Goal: Check status: Check status

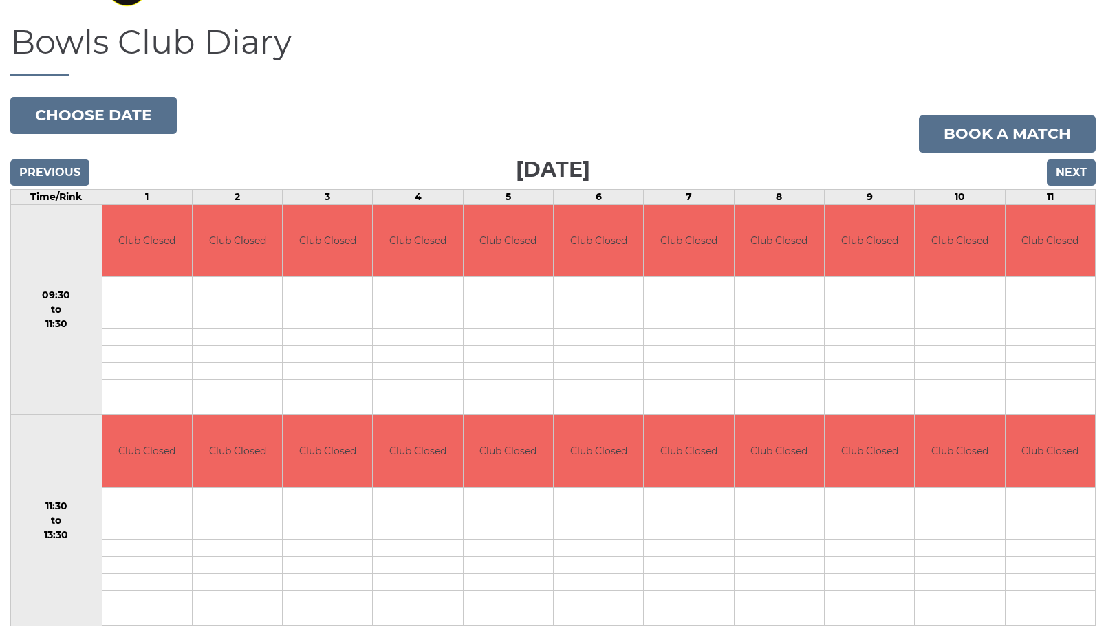
scroll to position [131, 0]
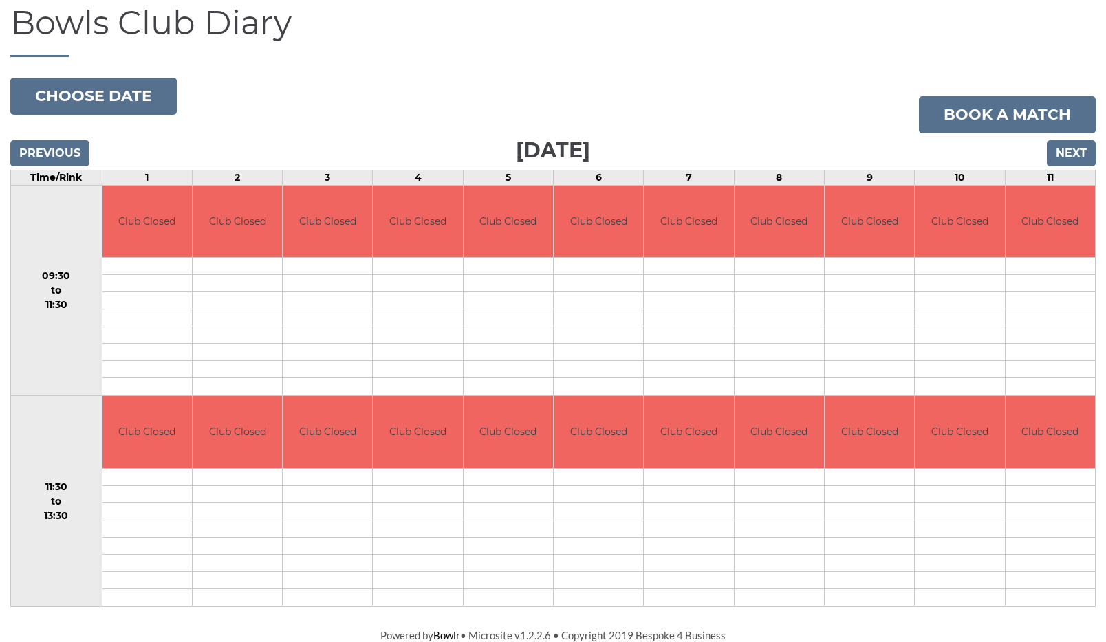
click at [1071, 151] on input "Next" at bounding box center [1071, 153] width 49 height 26
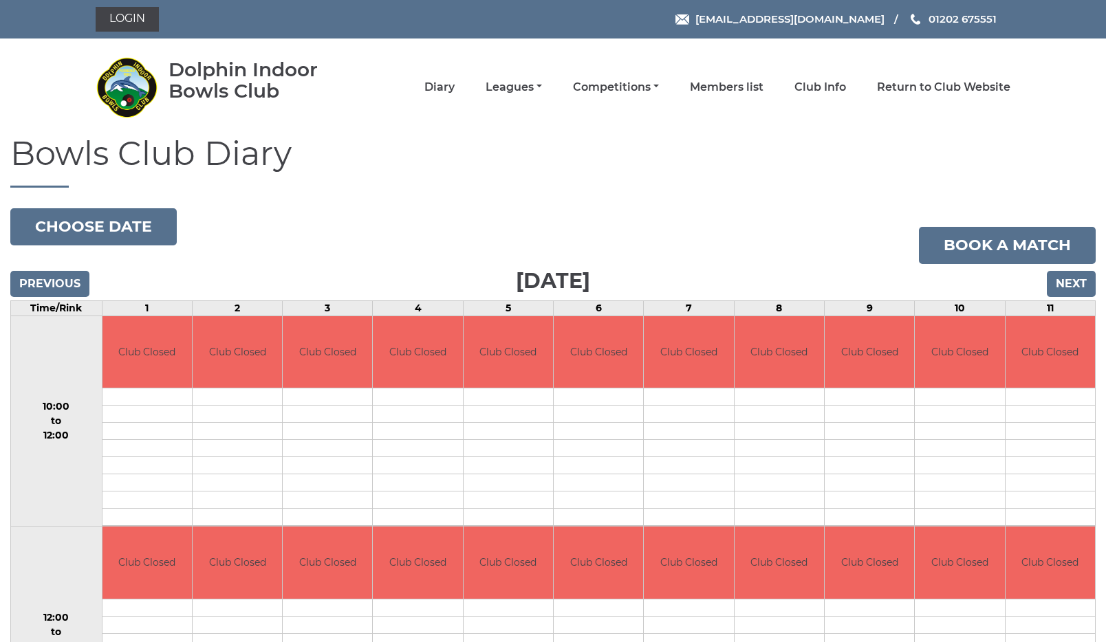
click at [1071, 151] on h1 "Bowls Club Diary" at bounding box center [552, 161] width 1085 height 52
click at [1071, 285] on input "Next" at bounding box center [1071, 284] width 49 height 26
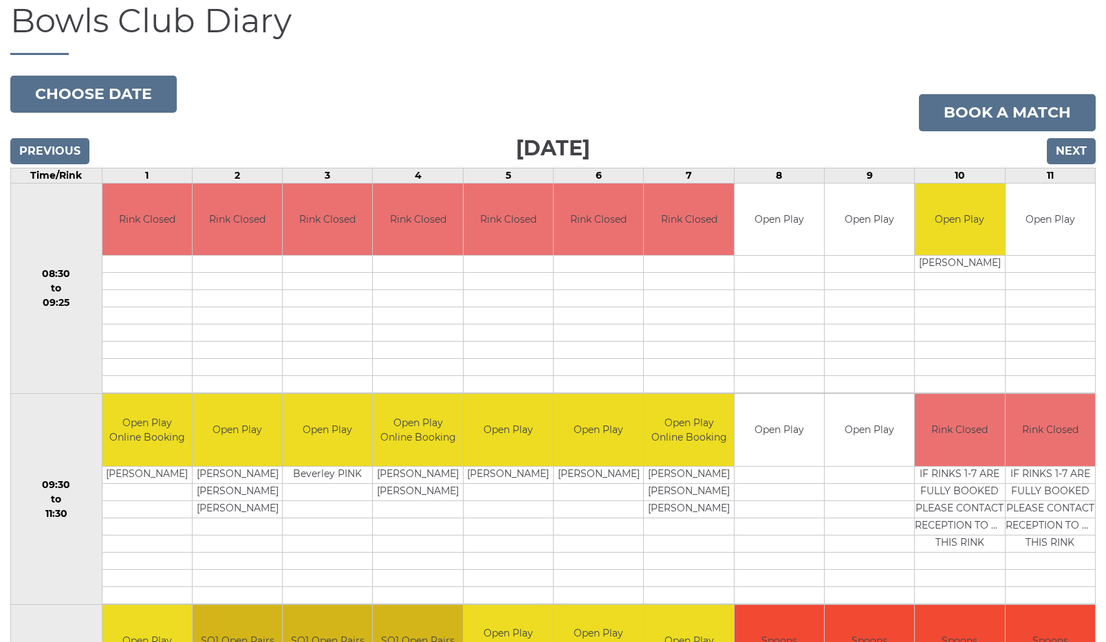
scroll to position [125, 0]
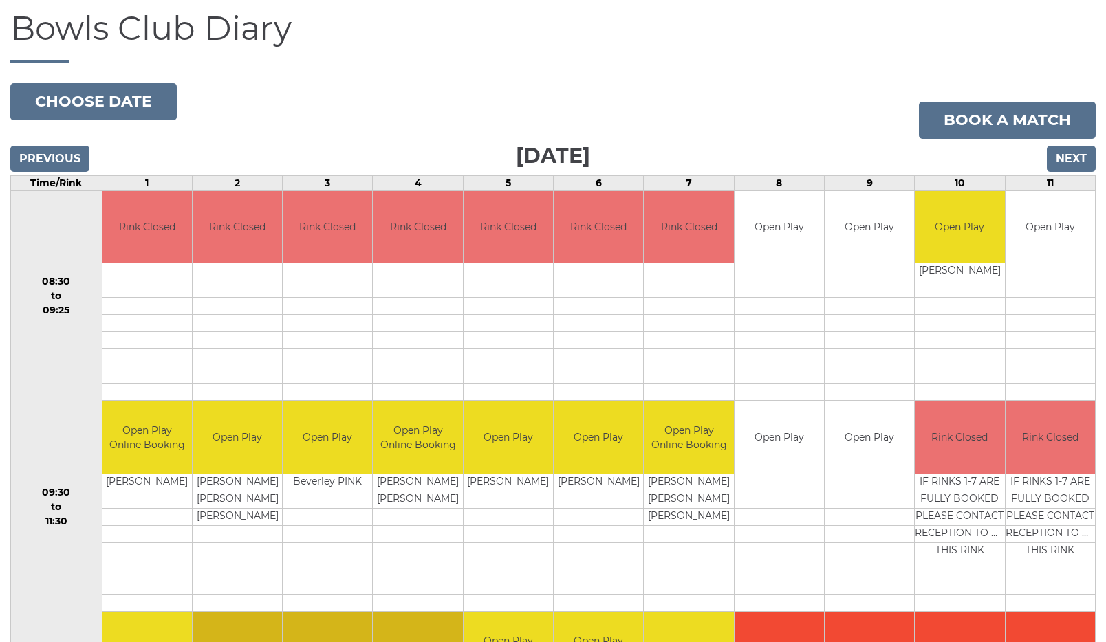
click at [1075, 155] on input "Next" at bounding box center [1071, 159] width 49 height 26
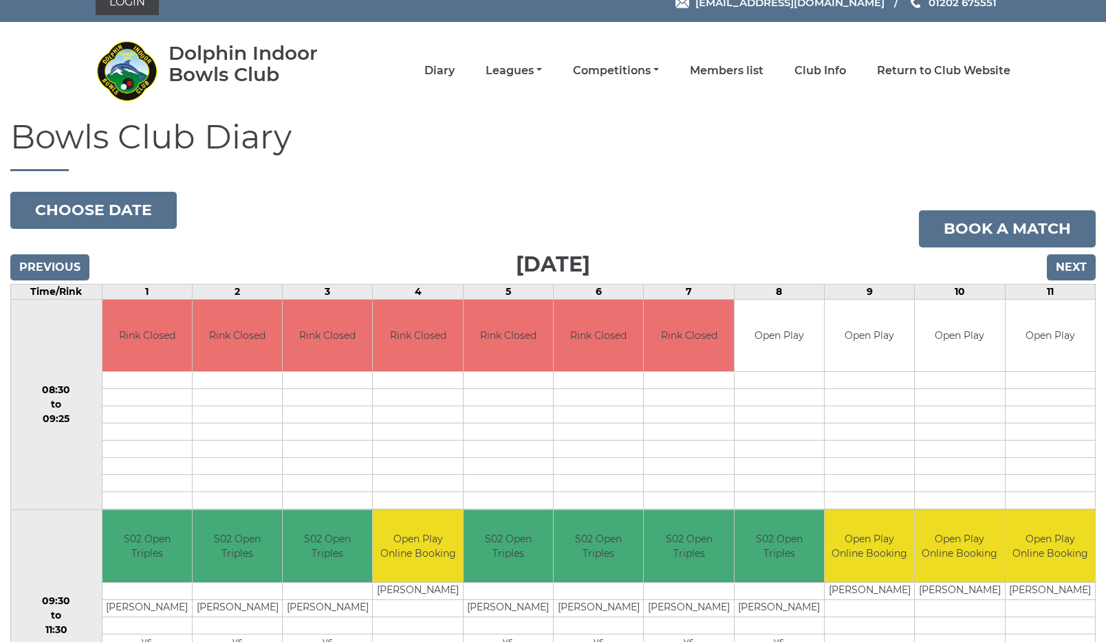
scroll to position [17, 0]
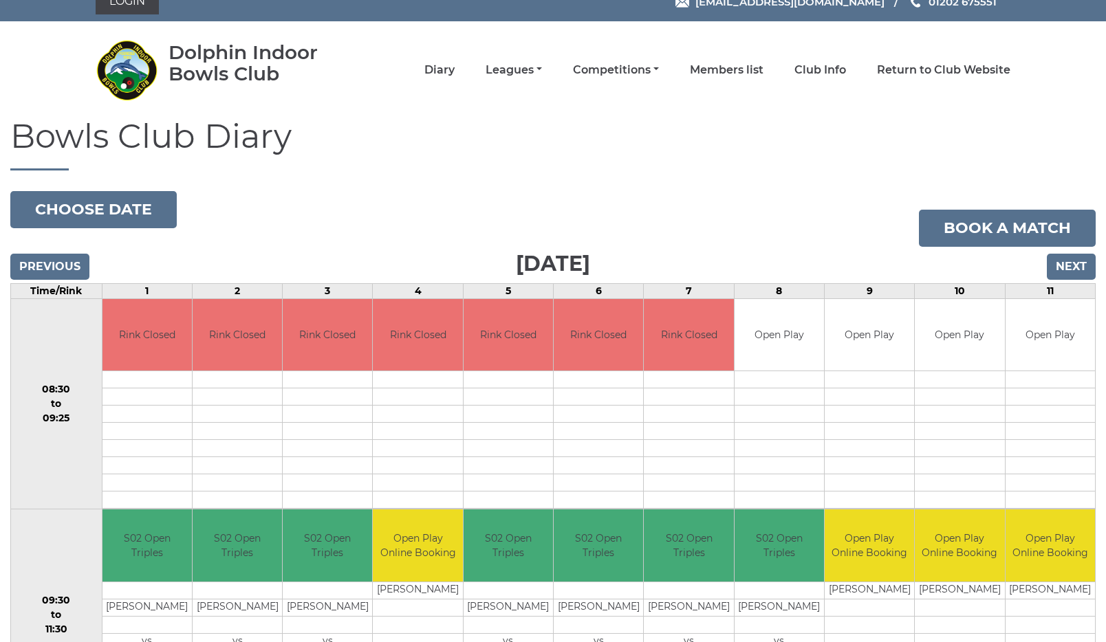
click at [1079, 267] on input "Next" at bounding box center [1071, 267] width 49 height 26
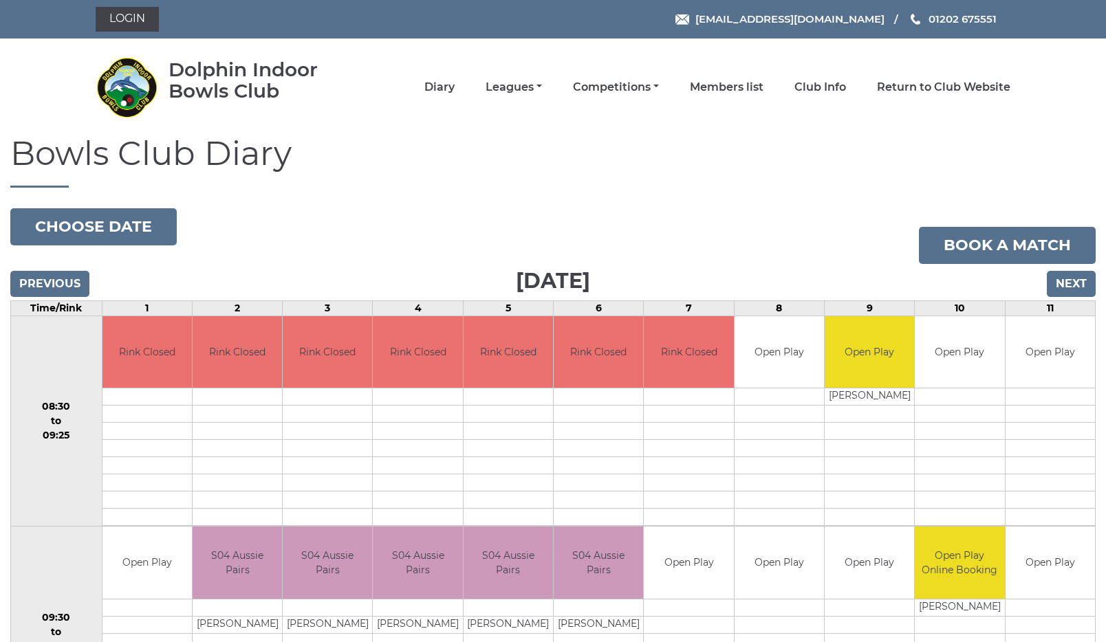
click at [1083, 282] on input "Next" at bounding box center [1071, 284] width 49 height 26
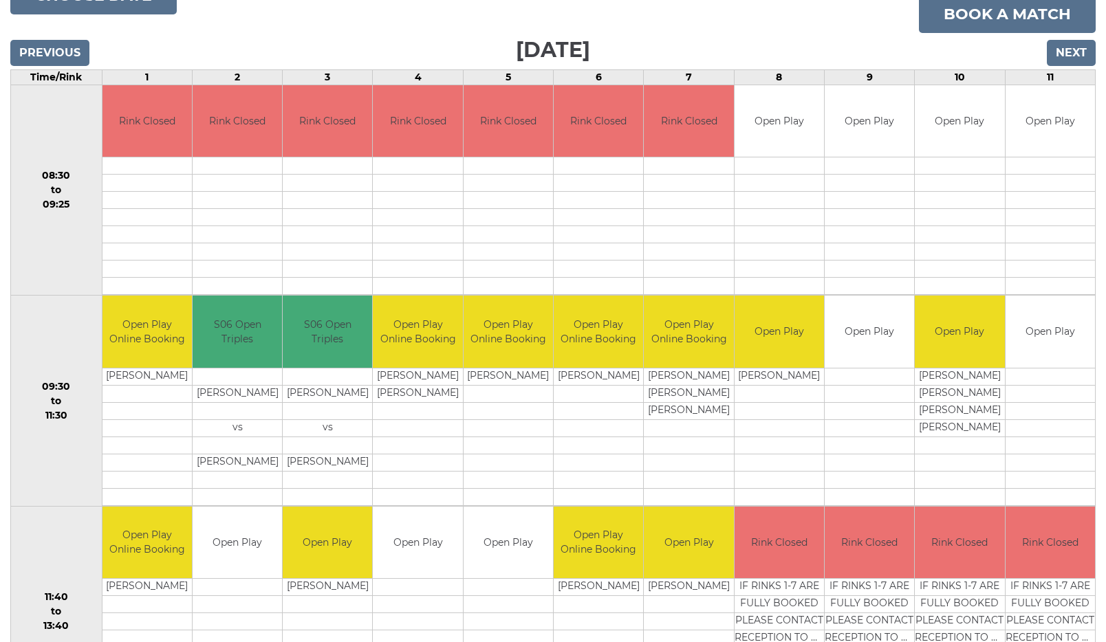
scroll to position [229, 0]
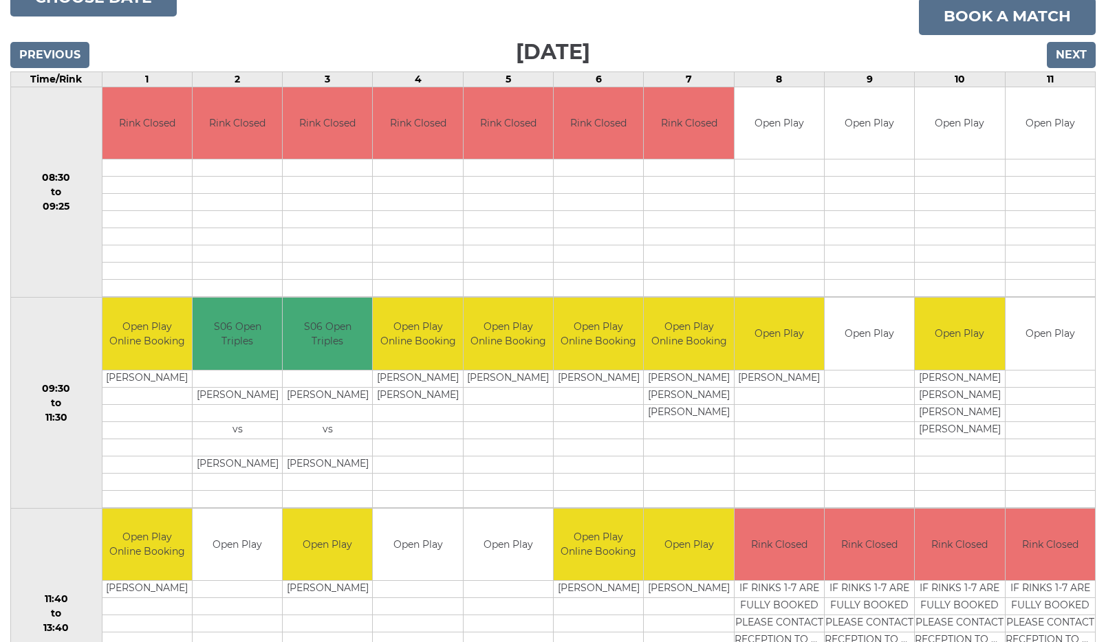
click at [1072, 52] on input "Next" at bounding box center [1071, 55] width 49 height 26
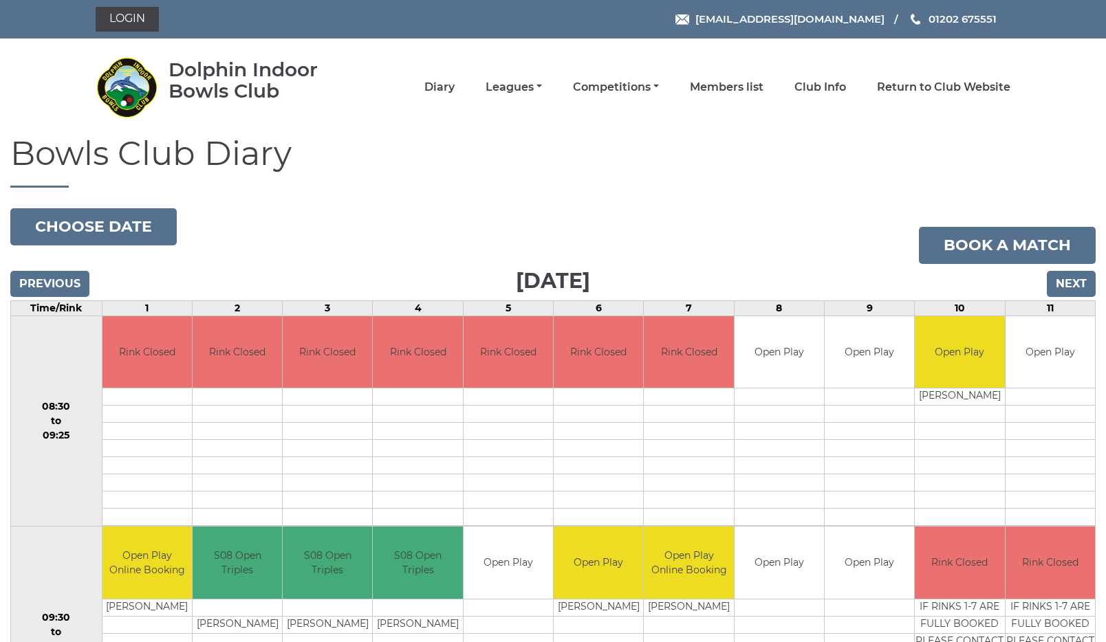
click at [1072, 52] on nav "Dolphin Indoor Bowls Club Diary Leagues Club leagues - Winter 2025/2026 Club le…" at bounding box center [553, 87] width 1106 height 97
click at [1080, 283] on input "Next" at bounding box center [1071, 284] width 49 height 26
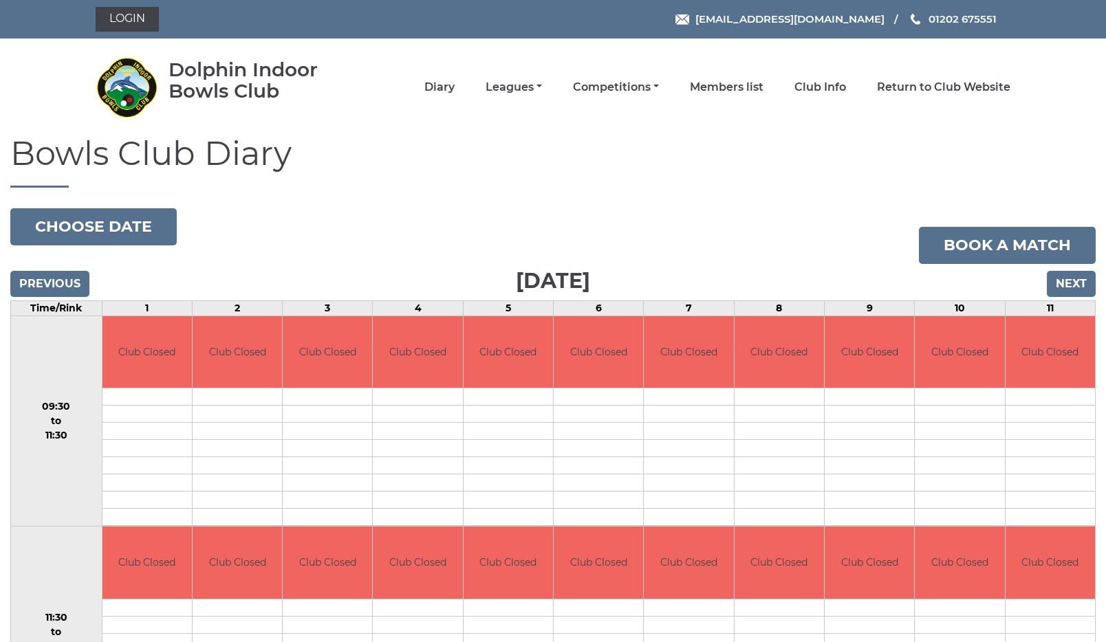
click at [1082, 284] on input "Next" at bounding box center [1071, 284] width 49 height 26
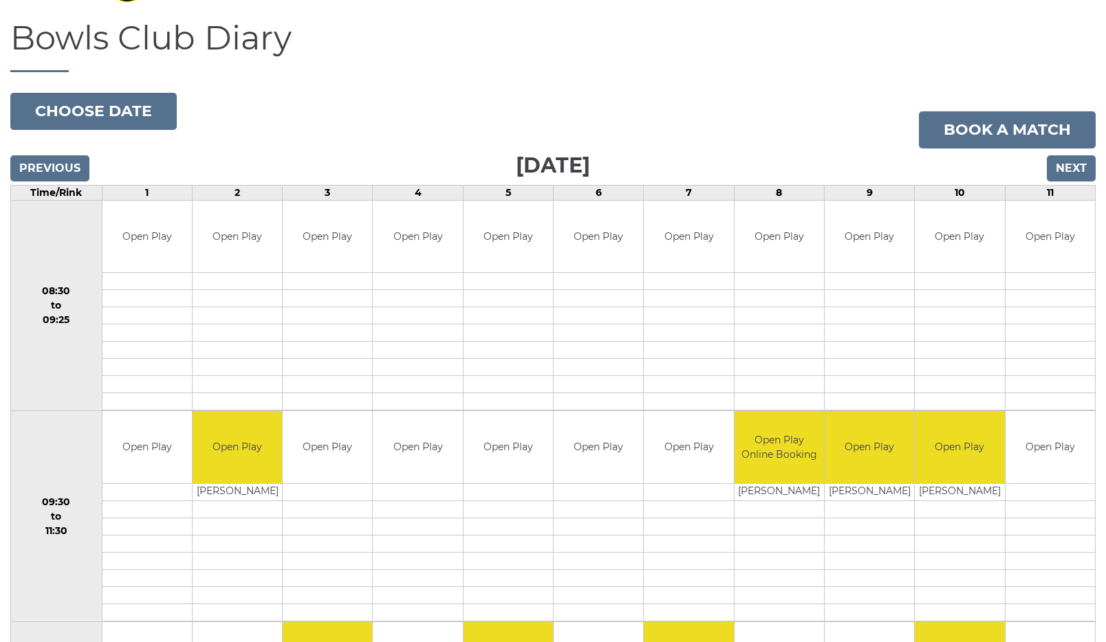
scroll to position [111, 0]
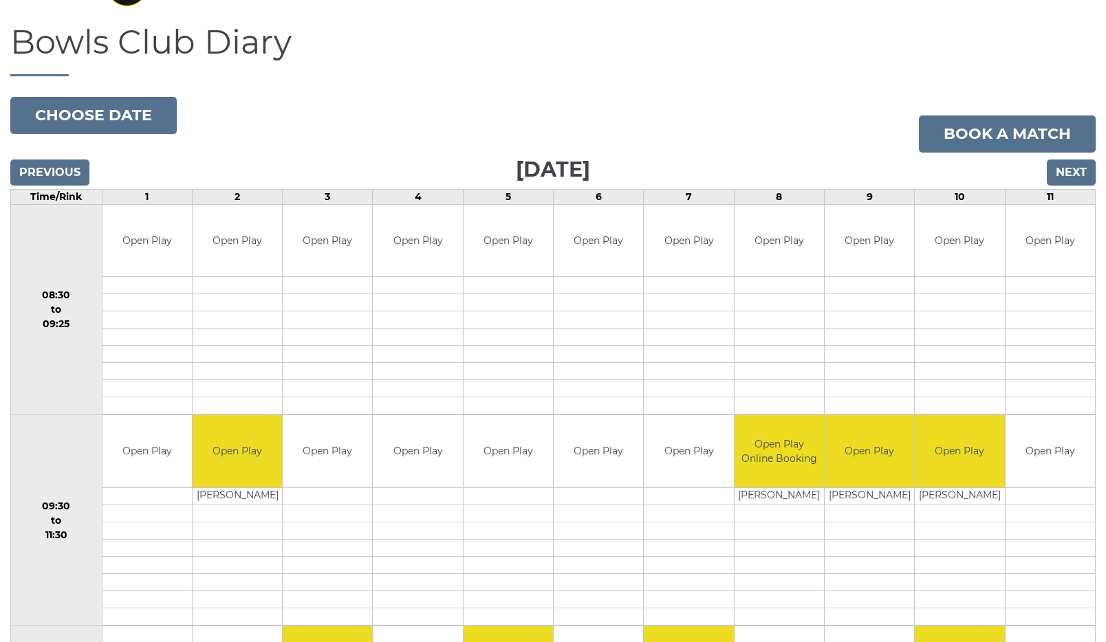
click at [1073, 169] on input "Next" at bounding box center [1071, 173] width 49 height 26
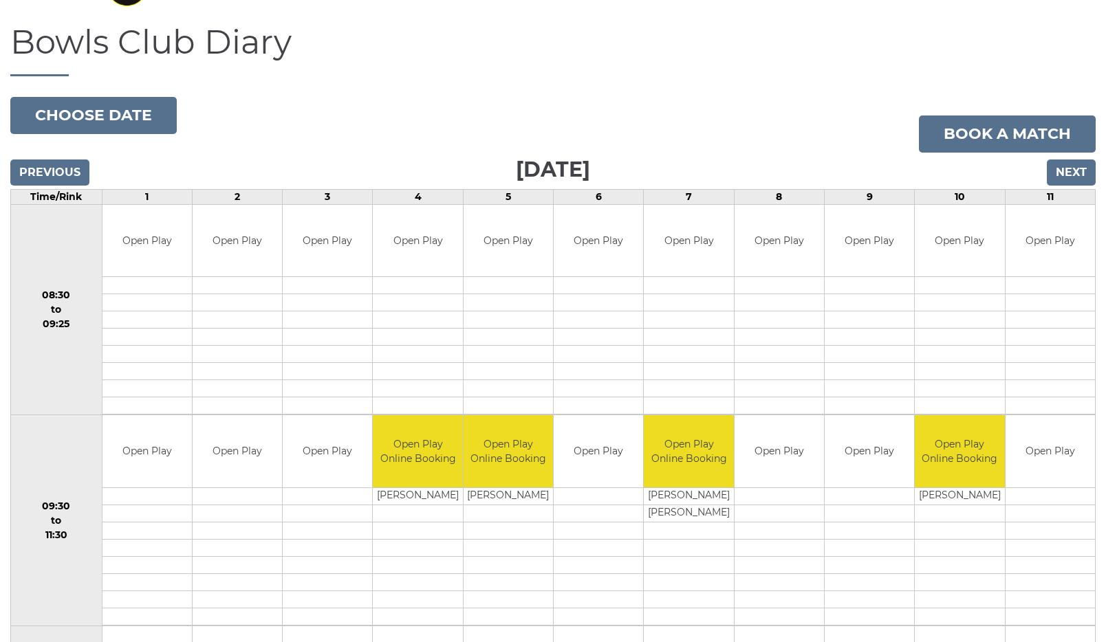
scroll to position [107, 0]
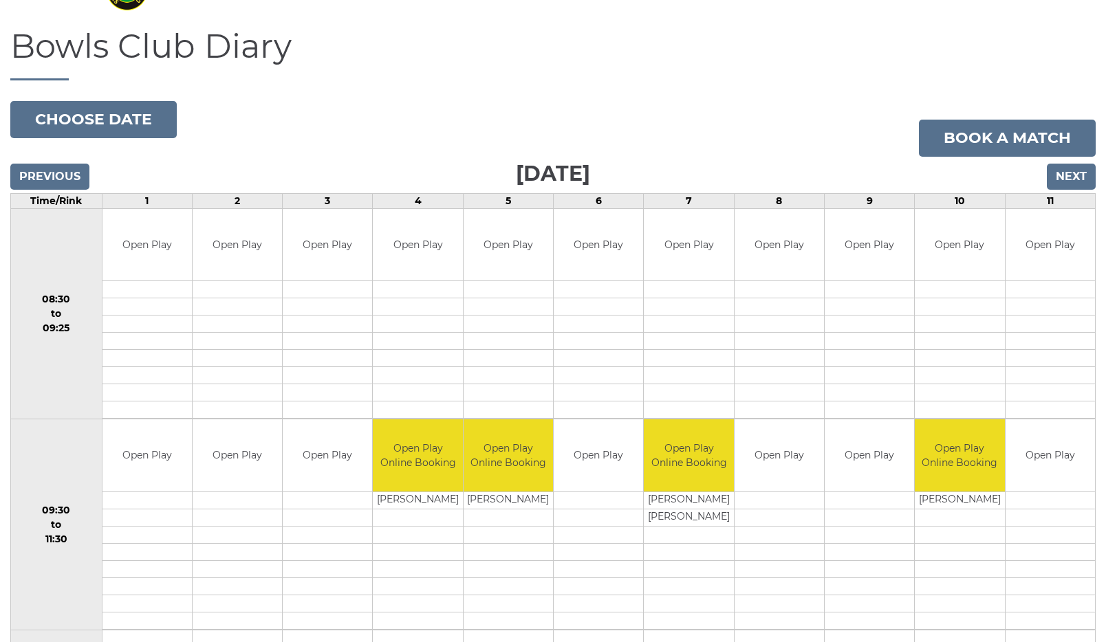
click at [1064, 172] on input "Next" at bounding box center [1071, 177] width 49 height 26
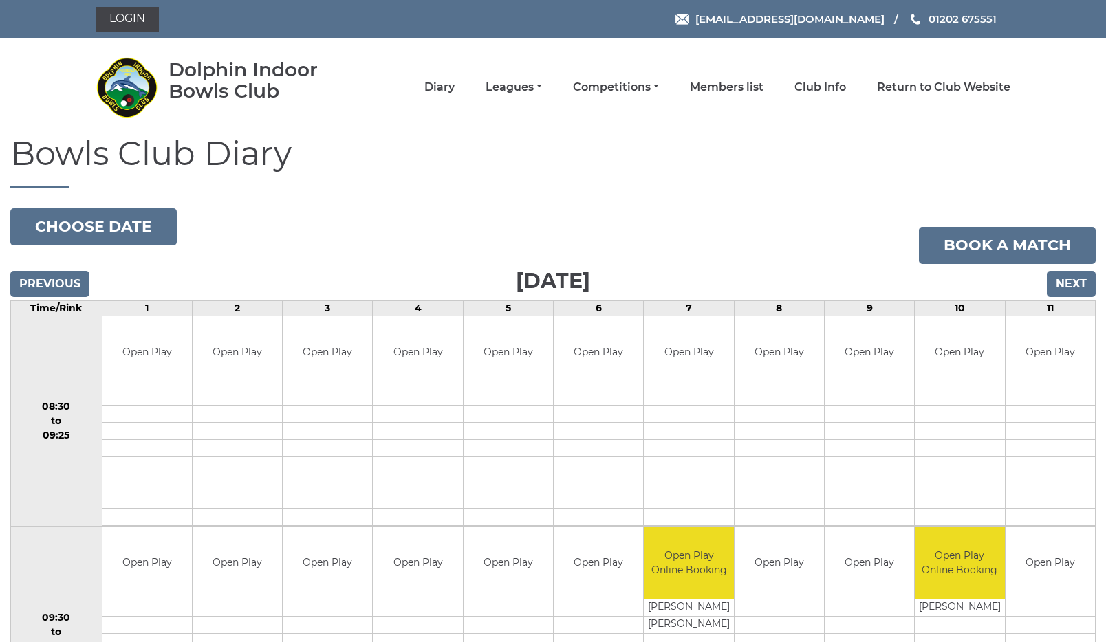
click at [1064, 171] on h1 "Bowls Club Diary" at bounding box center [552, 161] width 1085 height 52
click at [1075, 282] on input "Next" at bounding box center [1071, 284] width 49 height 26
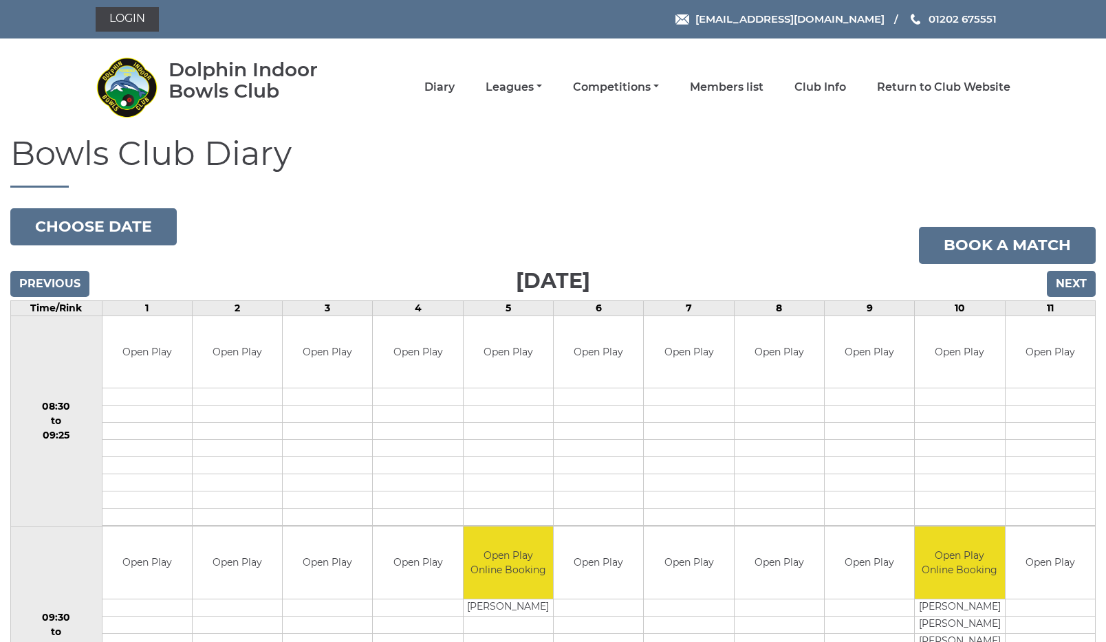
click at [1075, 281] on input "Next" at bounding box center [1071, 284] width 49 height 26
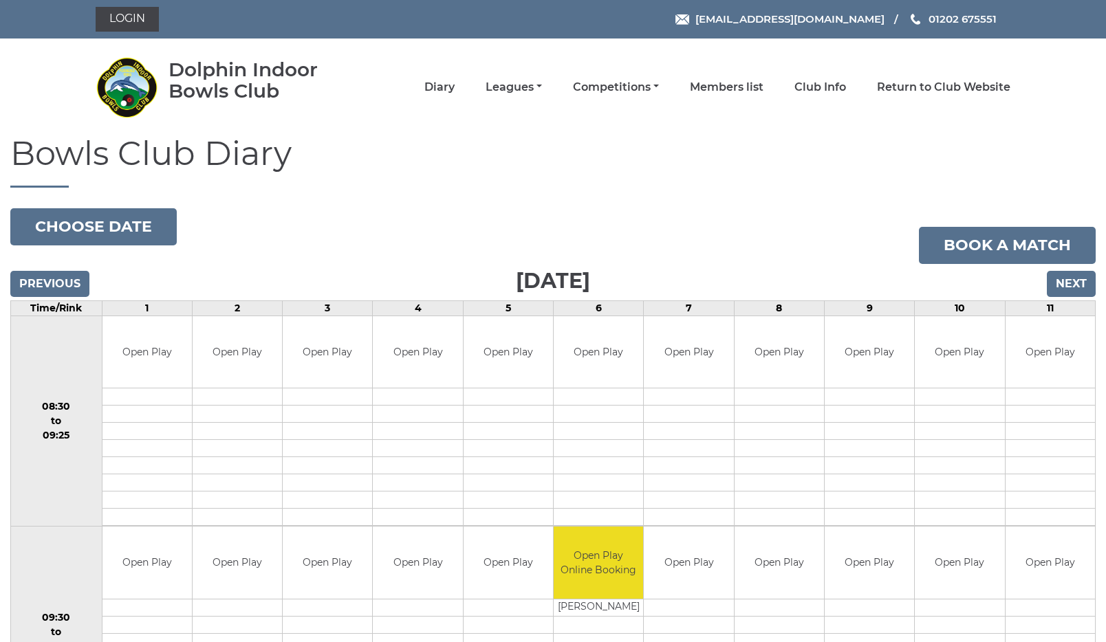
click at [1075, 281] on input "Next" at bounding box center [1071, 284] width 49 height 26
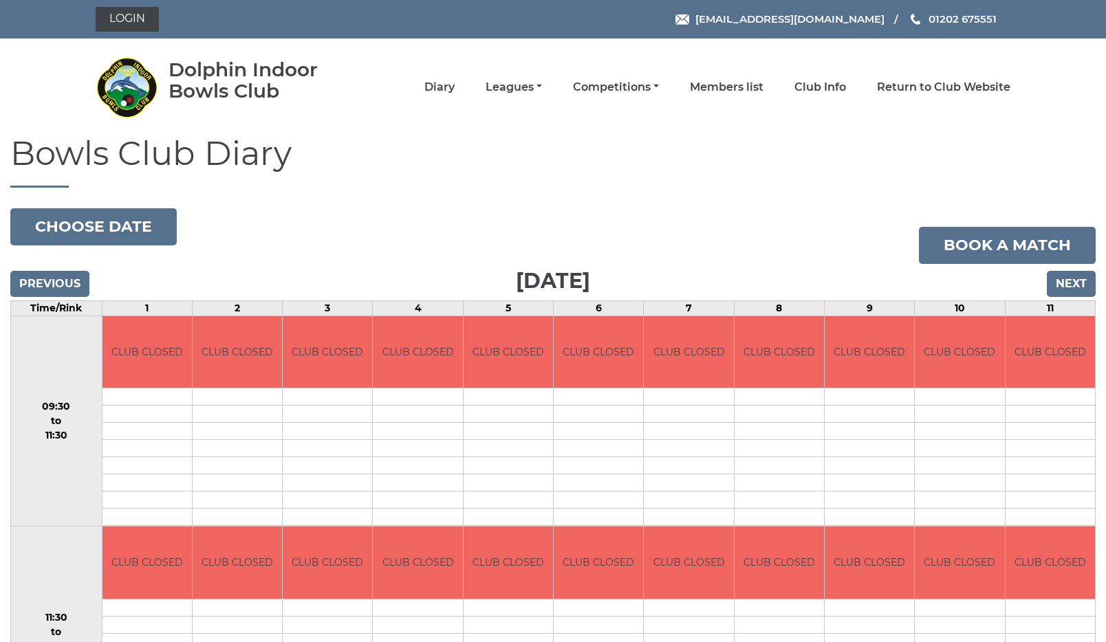
click at [1075, 281] on input "Next" at bounding box center [1071, 284] width 49 height 26
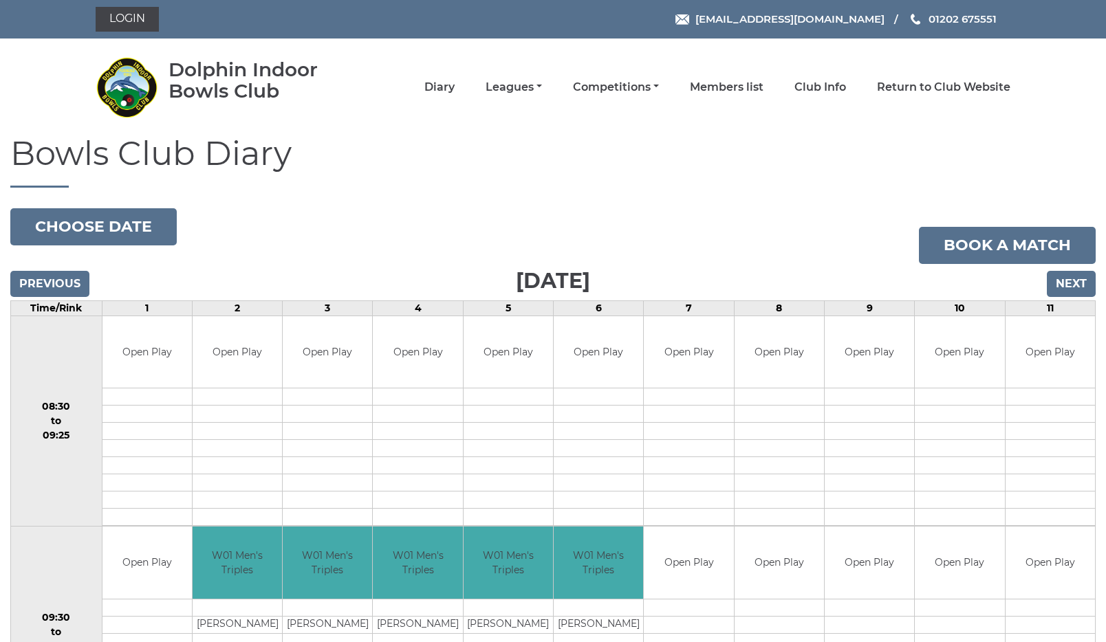
click at [1075, 281] on input "Next" at bounding box center [1071, 284] width 49 height 26
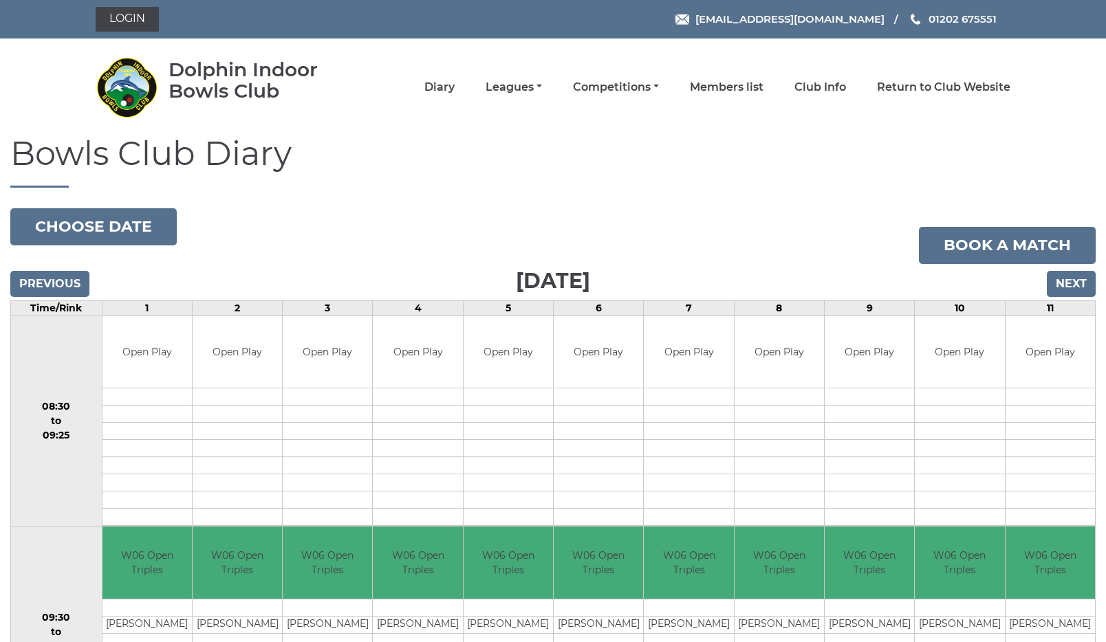
click at [1075, 281] on input "Next" at bounding box center [1071, 284] width 49 height 26
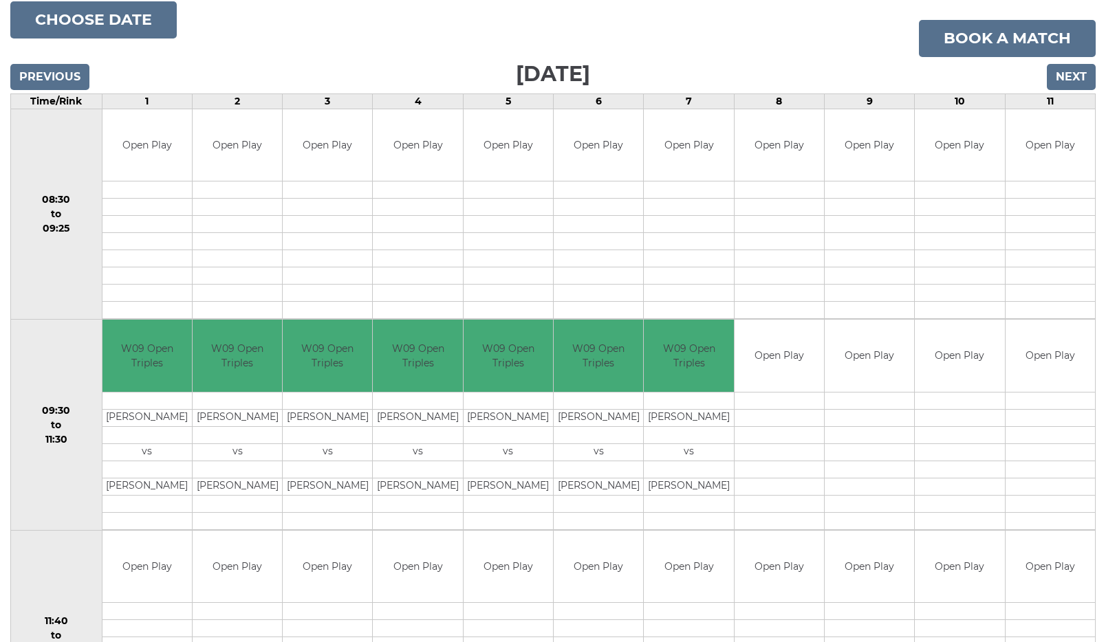
scroll to position [213, 0]
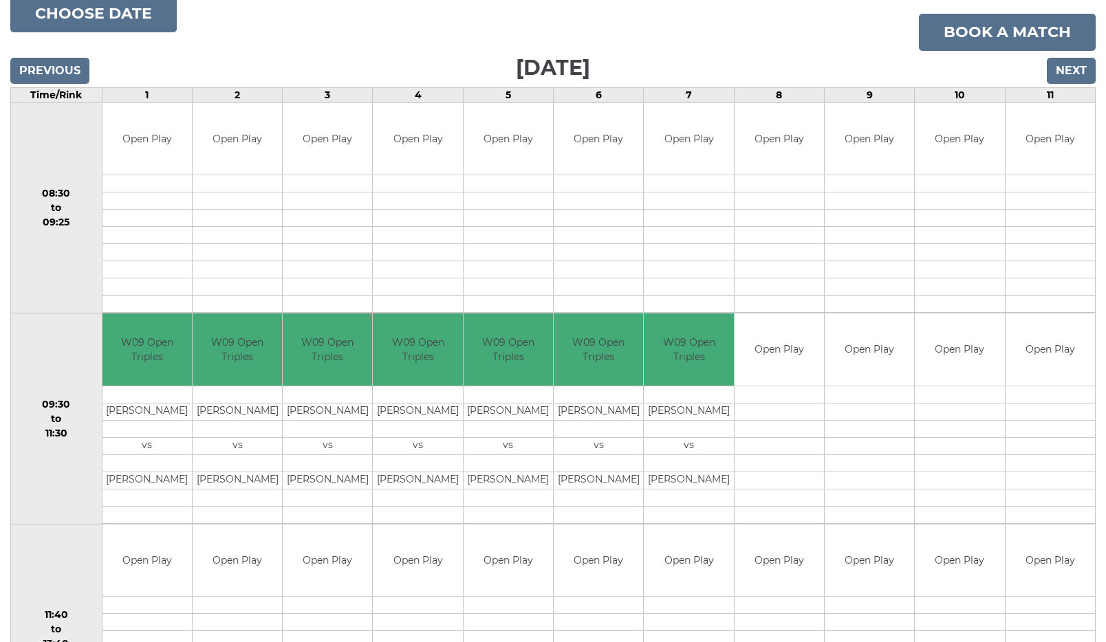
click at [1064, 66] on input "Next" at bounding box center [1071, 71] width 49 height 26
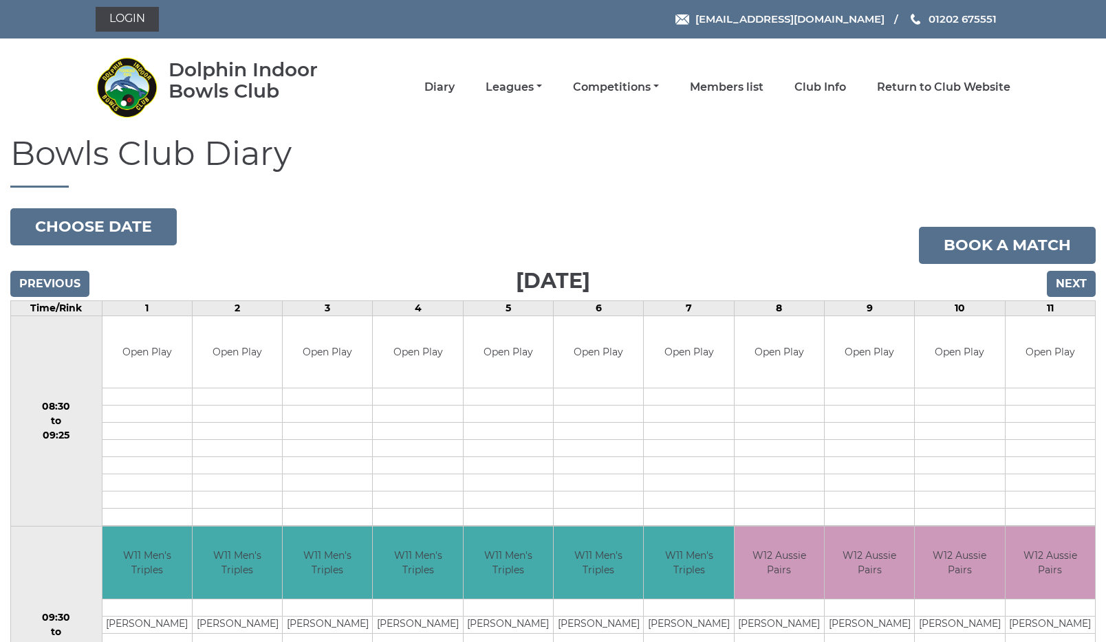
click at [1082, 284] on input "Next" at bounding box center [1071, 284] width 49 height 26
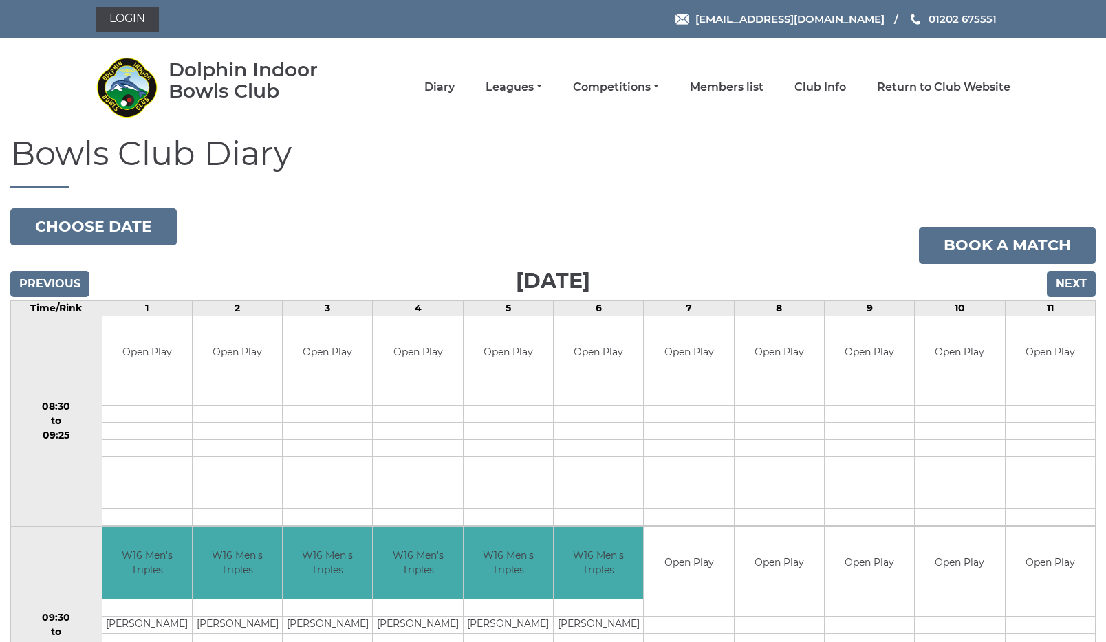
click at [65, 281] on input "Previous" at bounding box center [49, 284] width 79 height 26
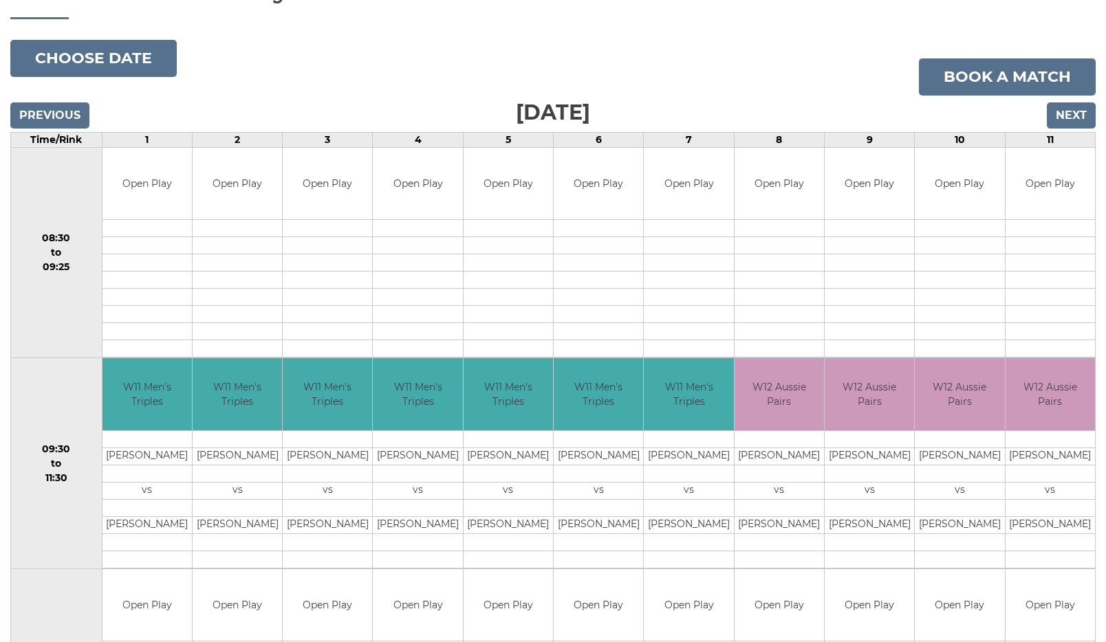
scroll to position [162, 0]
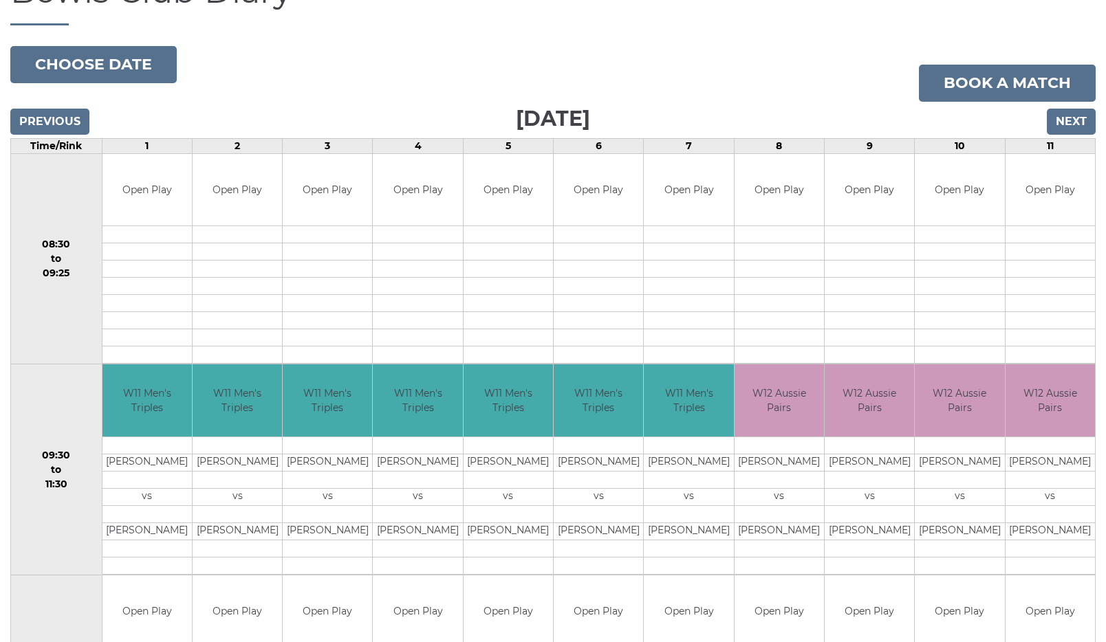
click at [1071, 119] on input "Next" at bounding box center [1071, 122] width 49 height 26
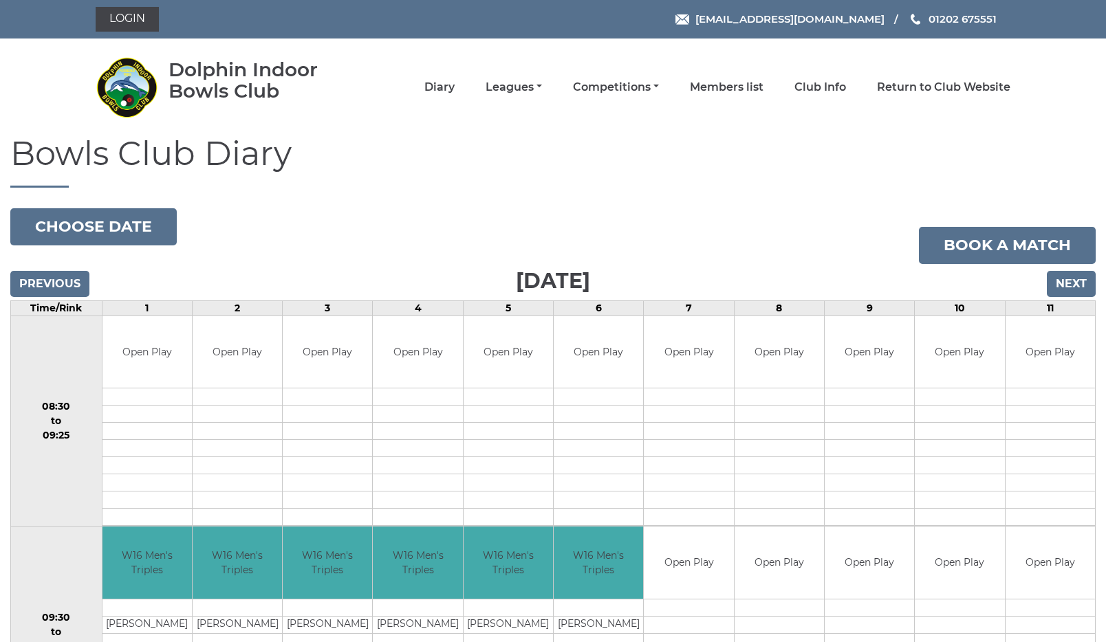
click at [1067, 279] on input "Next" at bounding box center [1071, 284] width 49 height 26
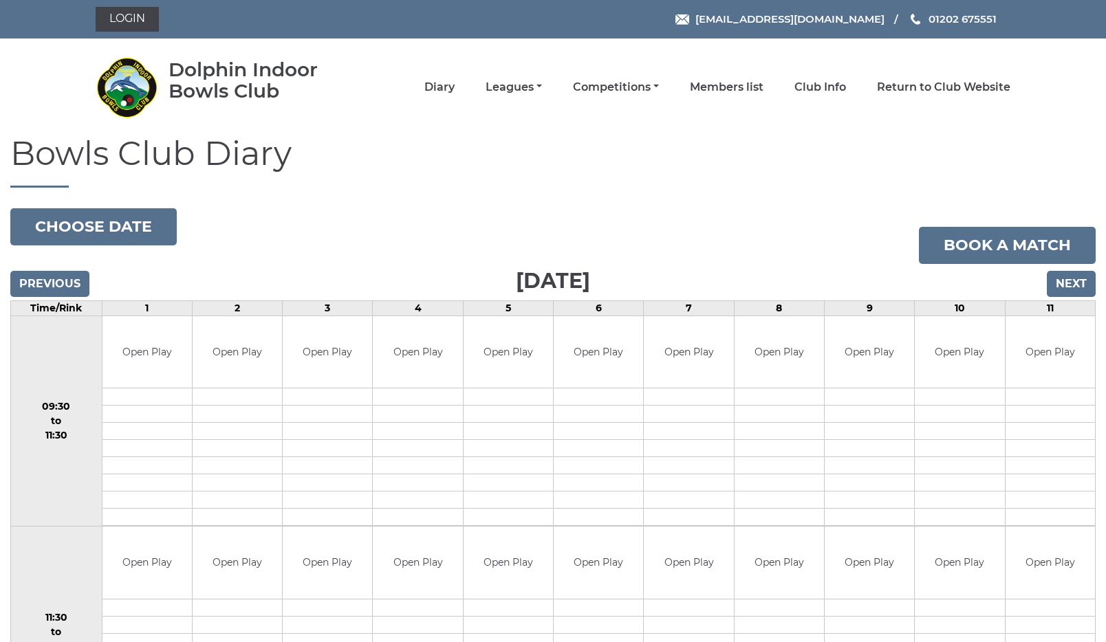
click at [1074, 282] on input "Next" at bounding box center [1071, 284] width 49 height 26
click at [1079, 286] on input "Next" at bounding box center [1071, 284] width 49 height 26
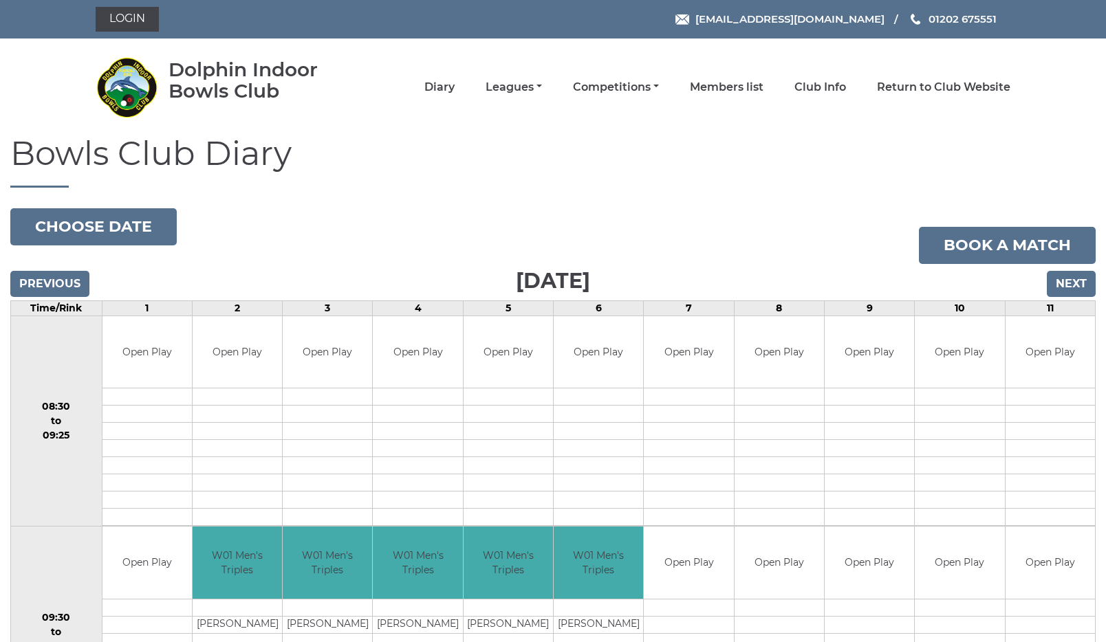
click at [1074, 282] on input "Next" at bounding box center [1071, 284] width 49 height 26
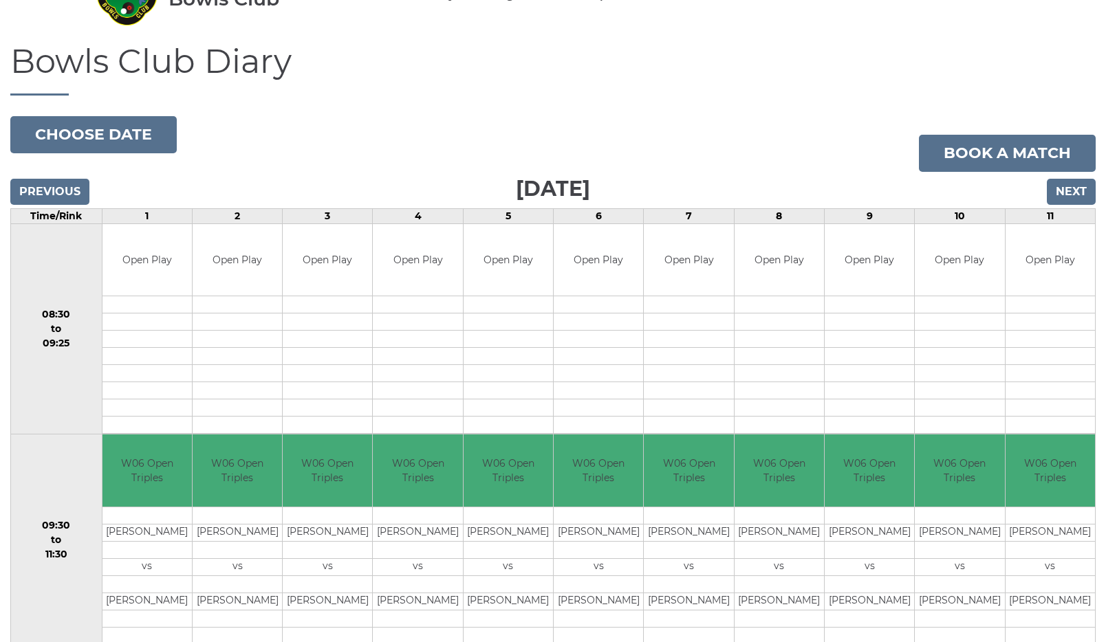
scroll to position [94, 0]
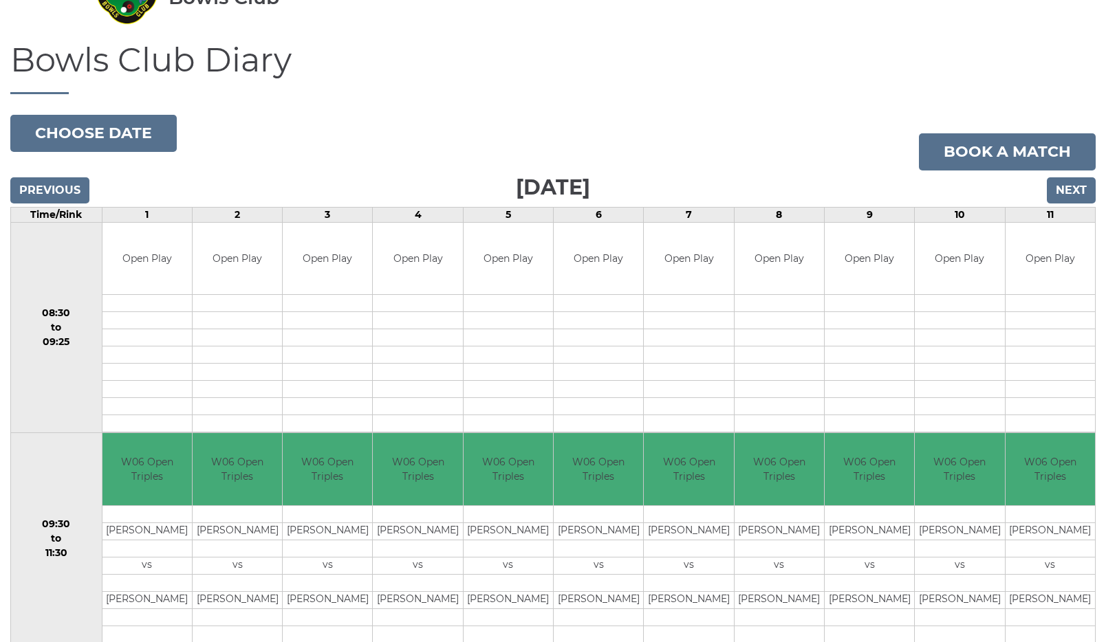
click at [1070, 190] on input "Next" at bounding box center [1071, 190] width 49 height 26
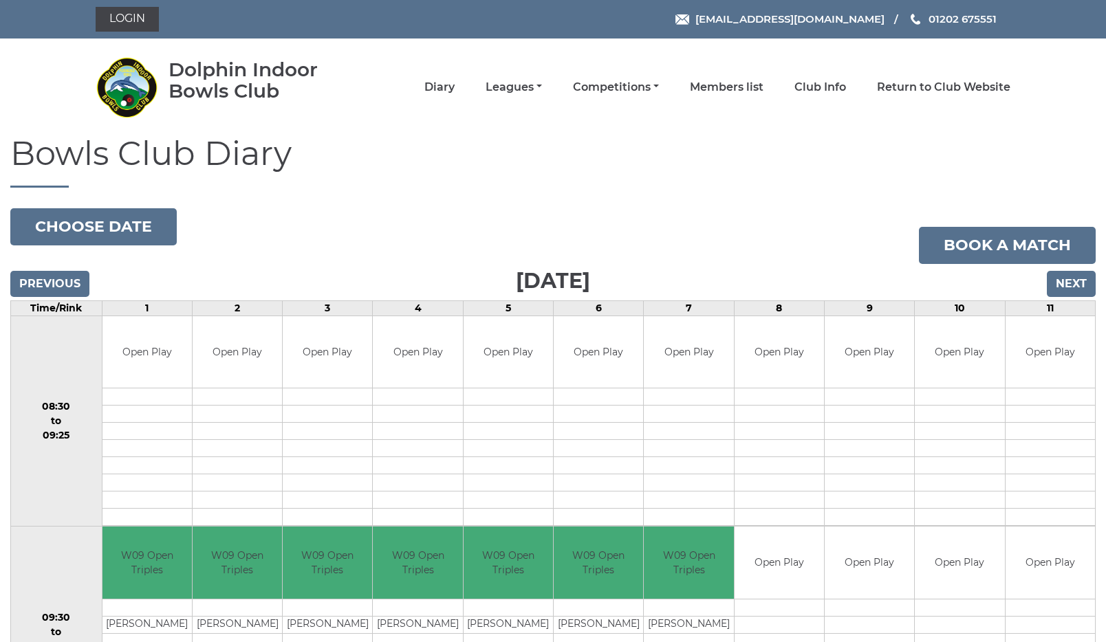
click at [1079, 282] on input "Next" at bounding box center [1071, 284] width 49 height 26
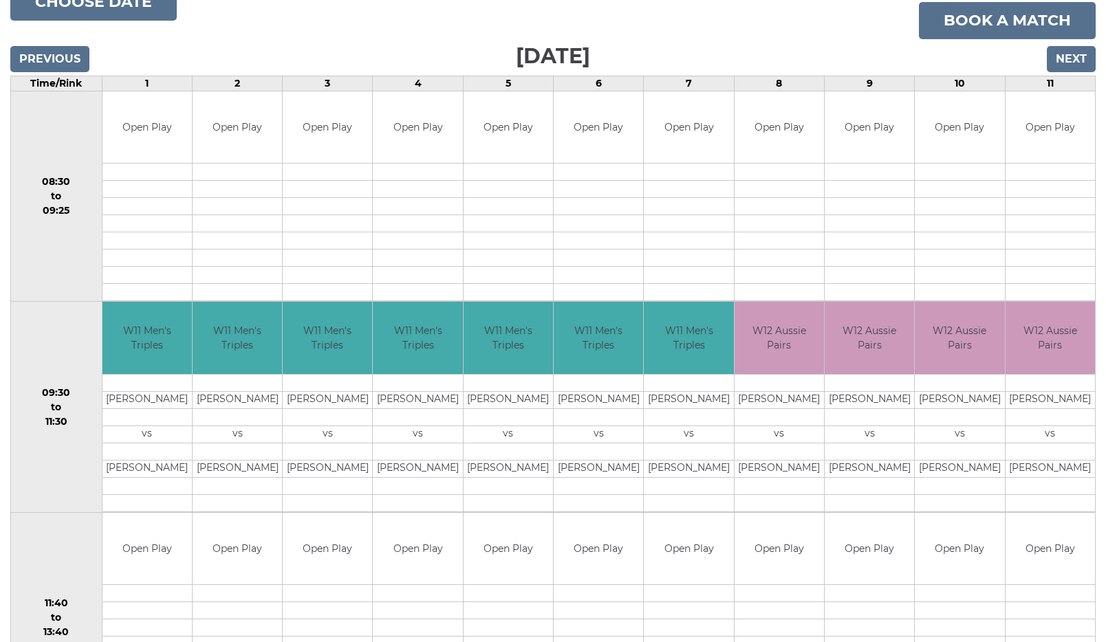
scroll to position [223, 0]
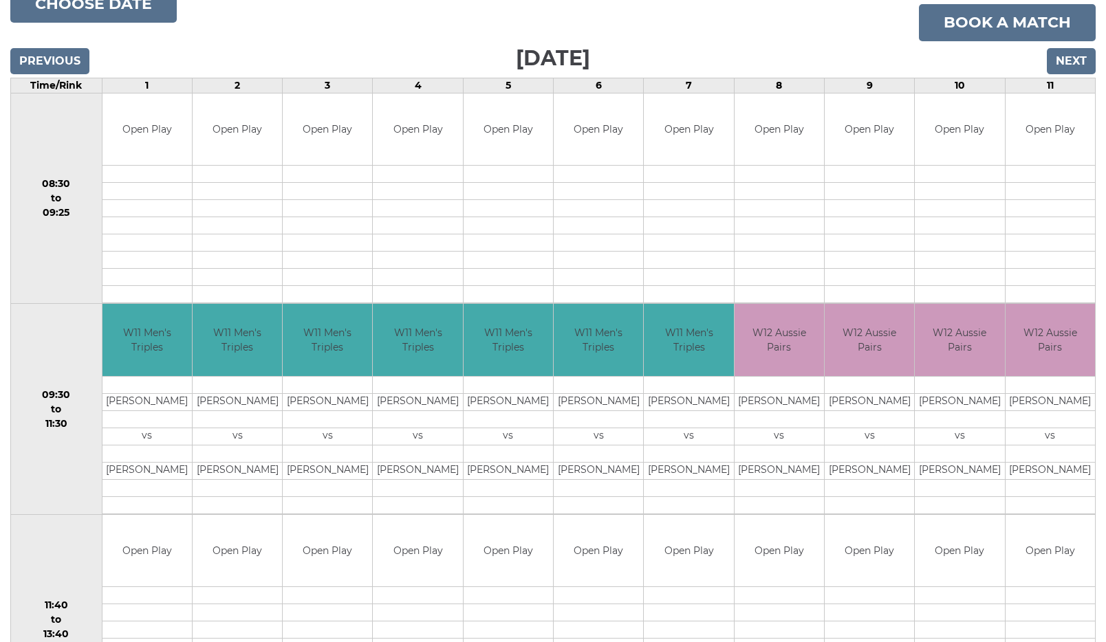
click at [1067, 63] on input "Next" at bounding box center [1071, 61] width 49 height 26
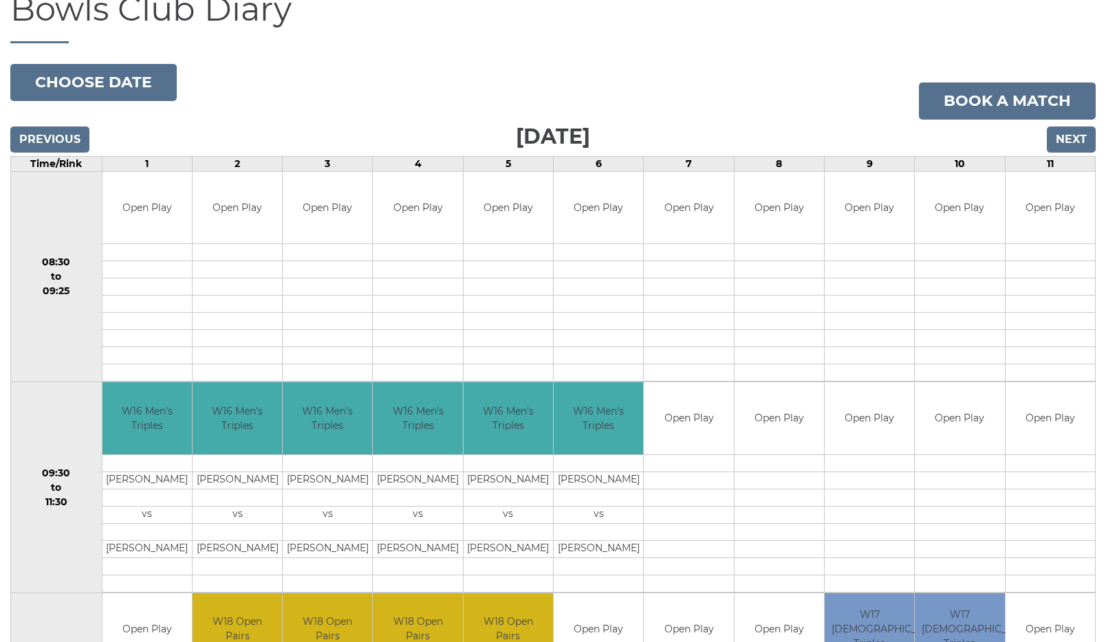
scroll to position [137, 0]
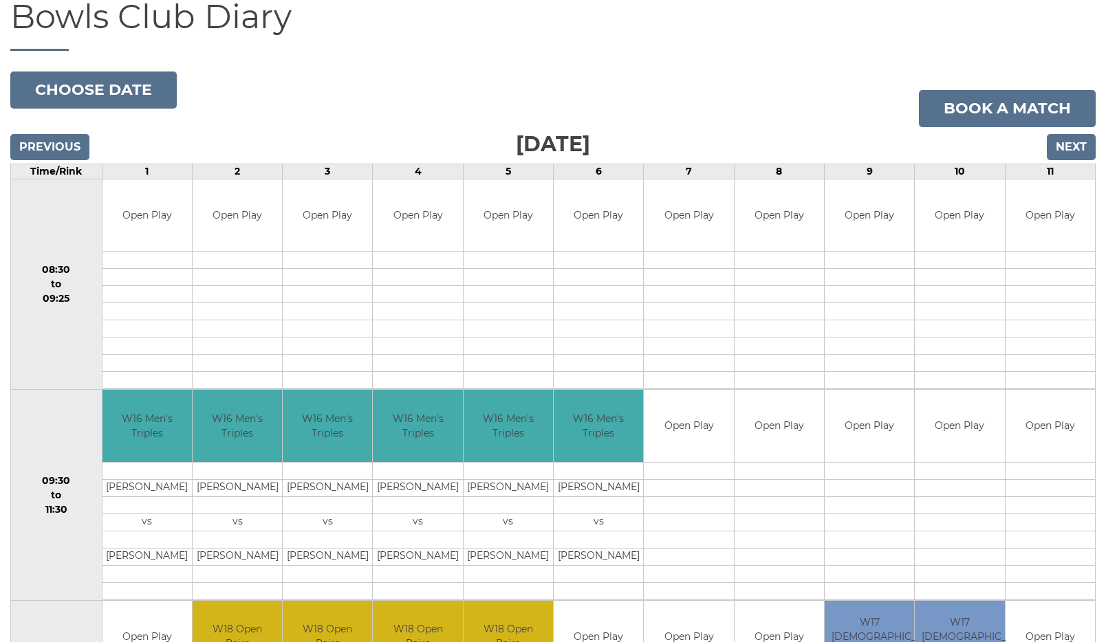
click at [46, 140] on input "Previous" at bounding box center [49, 147] width 79 height 26
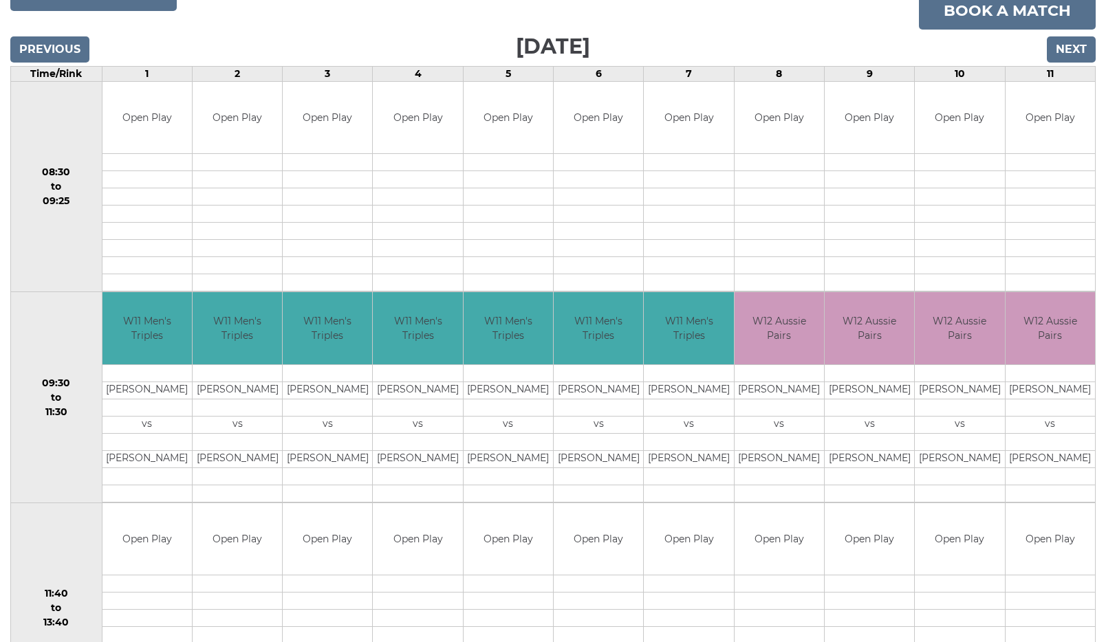
scroll to position [237, 0]
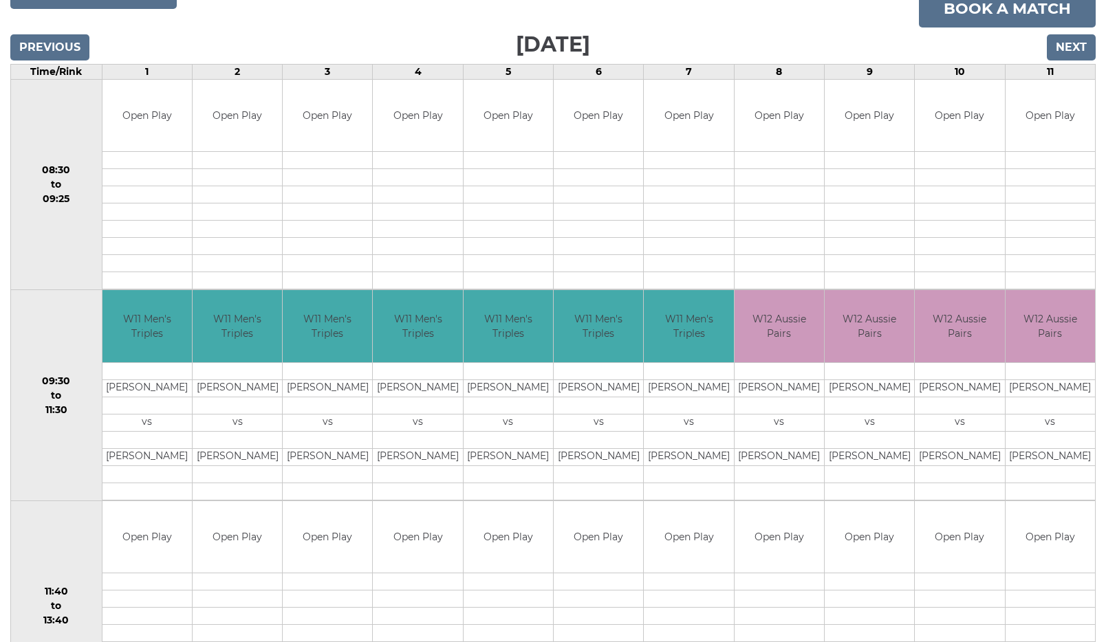
click at [1072, 45] on input "Next" at bounding box center [1071, 47] width 49 height 26
